Goal: Task Accomplishment & Management: Complete application form

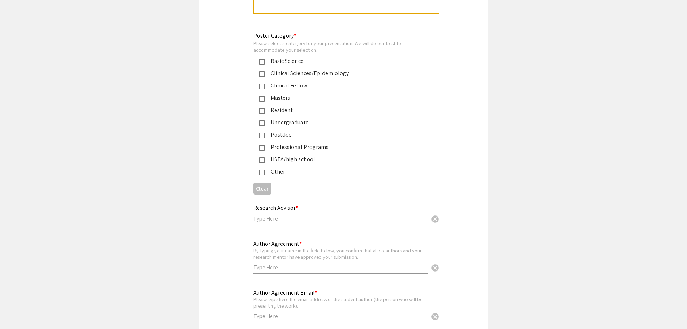
scroll to position [1698, 0]
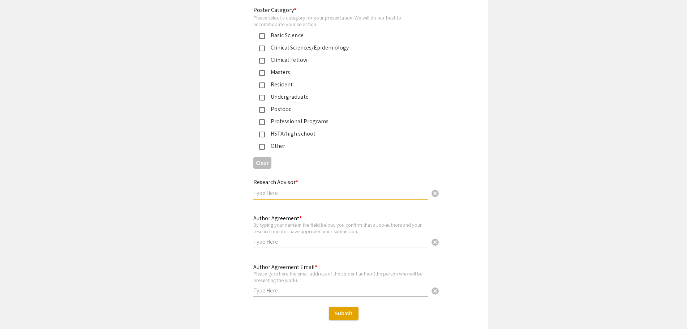
click at [271, 189] on input "text" at bounding box center [340, 193] width 175 height 8
drag, startPoint x: 296, startPoint y: 172, endPoint x: 291, endPoint y: 173, distance: 4.5
click at [291, 178] on mat-label "Research Advisor *" at bounding box center [275, 182] width 45 height 8
drag, startPoint x: 300, startPoint y: 173, endPoint x: 294, endPoint y: 175, distance: 6.4
click at [294, 175] on div "Research Advisor * cancel" at bounding box center [340, 185] width 175 height 27
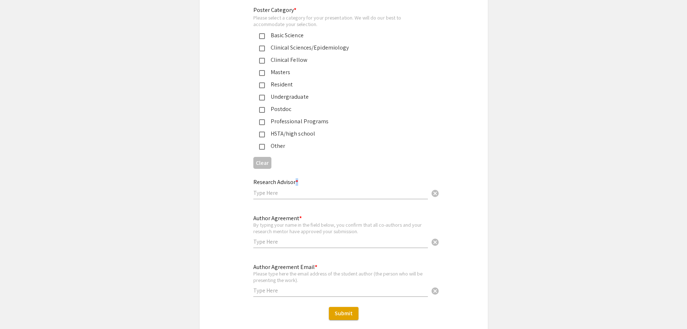
drag, startPoint x: 298, startPoint y: 173, endPoint x: 294, endPoint y: 174, distance: 4.1
click at [294, 174] on div "Research Advisor * cancel" at bounding box center [340, 185] width 175 height 27
drag, startPoint x: 301, startPoint y: 209, endPoint x: 297, endPoint y: 209, distance: 4.0
click at [297, 209] on div "Author Agreement * By typing your name in the field below, you confirm that all…" at bounding box center [340, 228] width 175 height 40
drag, startPoint x: 317, startPoint y: 258, endPoint x: 311, endPoint y: 259, distance: 5.1
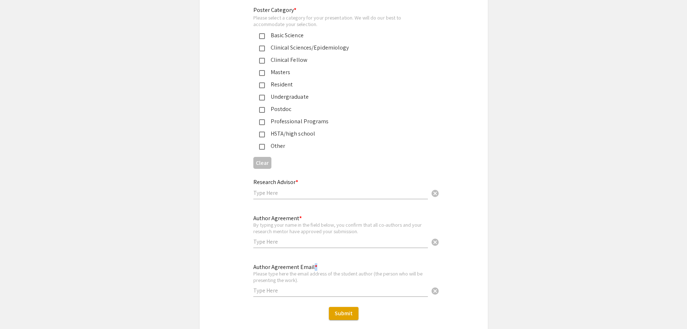
click at [311, 259] on div "Author Agreement Email * Please type here the email address of the student auth…" at bounding box center [340, 277] width 175 height 40
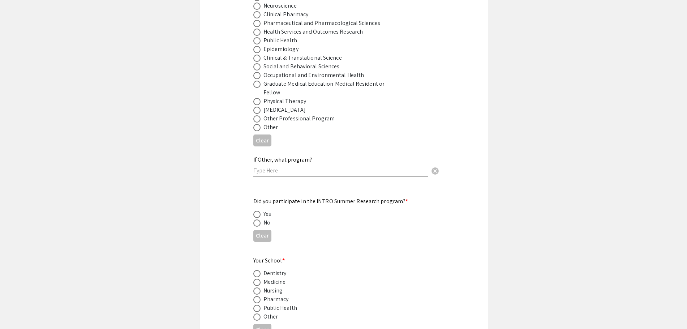
scroll to position [542, 0]
